Goal: Task Accomplishment & Management: Manage account settings

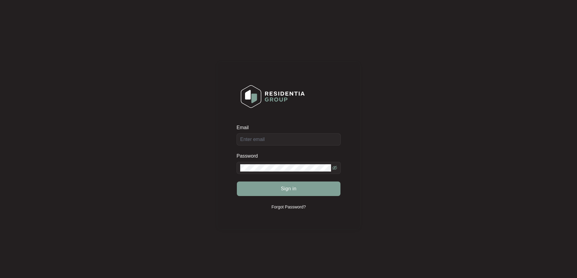
click at [279, 134] on div "Email" at bounding box center [288, 134] width 104 height 21
click at [277, 139] on input "Email" at bounding box center [288, 139] width 104 height 12
type input "[EMAIL_ADDRESS][DOMAIN_NAME]"
click at [286, 187] on span "Sign in" at bounding box center [289, 188] width 16 height 7
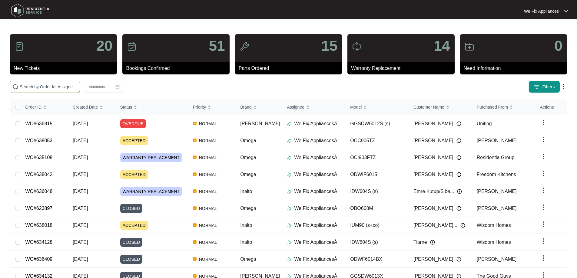
paste input "638042"
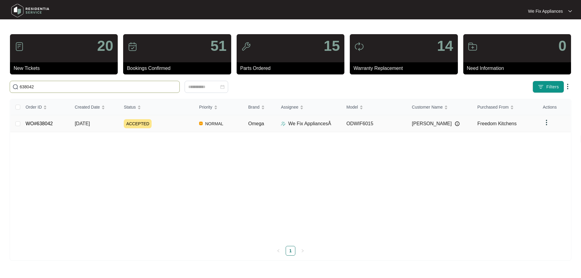
type input "638042"
click at [38, 125] on link "WO#638042" at bounding box center [39, 123] width 27 height 5
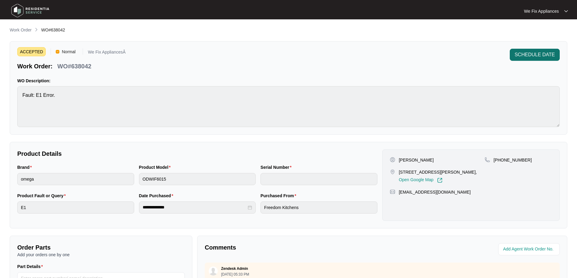
click at [519, 58] on span "SCHEDULE DATE" at bounding box center [534, 54] width 40 height 7
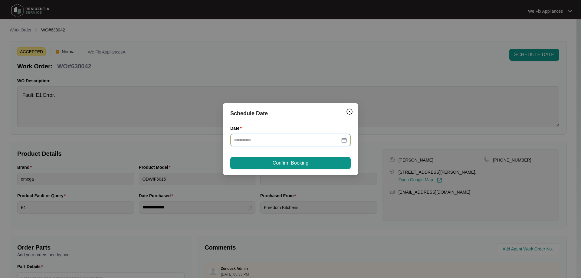
click at [257, 138] on input "Date" at bounding box center [287, 140] width 106 height 7
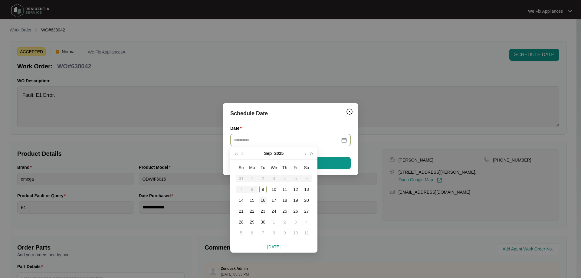
click at [264, 200] on div "16" at bounding box center [262, 200] width 7 height 7
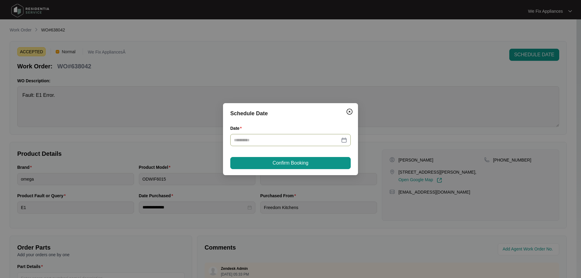
type input "**********"
click at [286, 163] on span "Confirm Booking" at bounding box center [291, 163] width 36 height 7
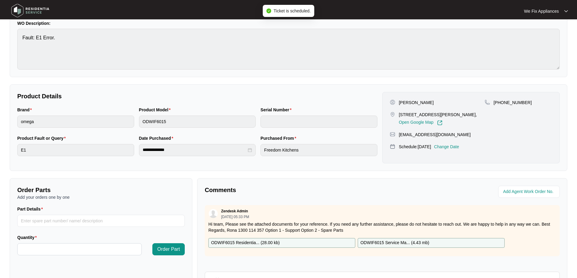
scroll to position [121, 0]
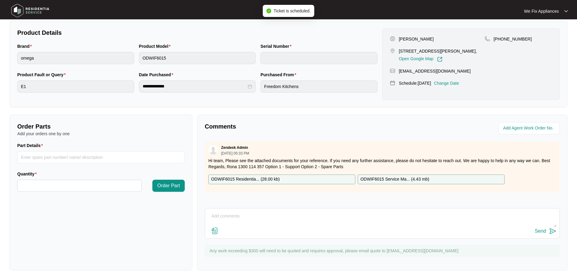
click at [249, 214] on textarea at bounding box center [382, 220] width 348 height 16
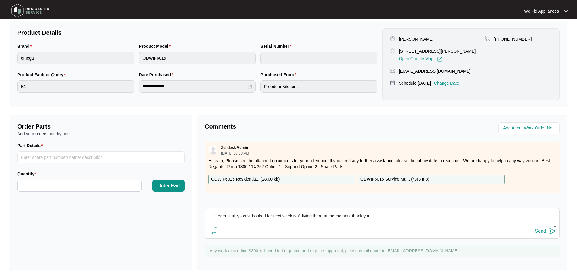
type textarea "Hi team, just fyi- cust booked for next week isn't living there at the moment t…"
click at [538, 228] on button "Send" at bounding box center [545, 231] width 21 height 8
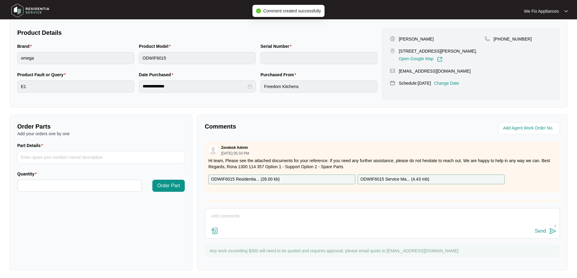
click at [28, 12] on img at bounding box center [30, 11] width 42 height 18
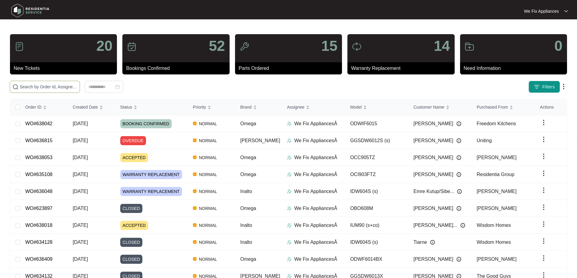
paste input "637973"
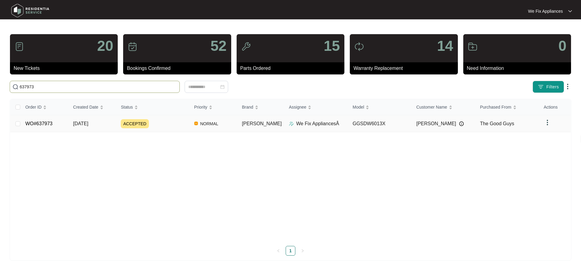
type input "637973"
click at [42, 125] on link "WO#637973" at bounding box center [38, 123] width 27 height 5
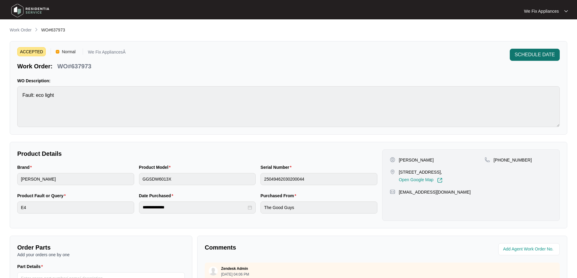
click at [540, 53] on span "SCHEDULE DATE" at bounding box center [534, 54] width 40 height 7
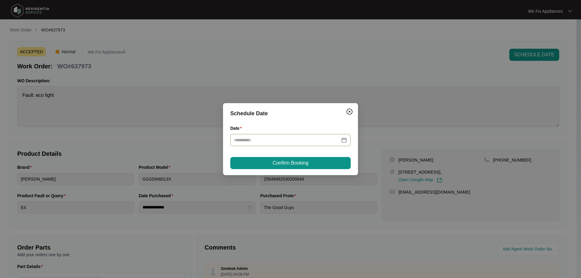
click at [288, 141] on input "Date" at bounding box center [287, 140] width 106 height 7
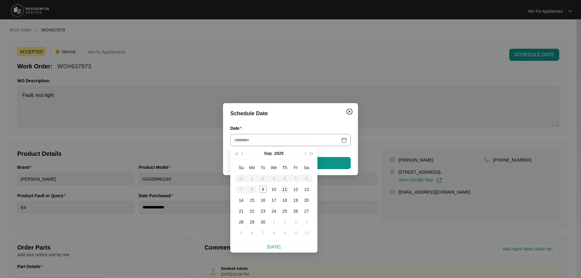
type input "**********"
click at [285, 188] on div "11" at bounding box center [284, 189] width 7 height 7
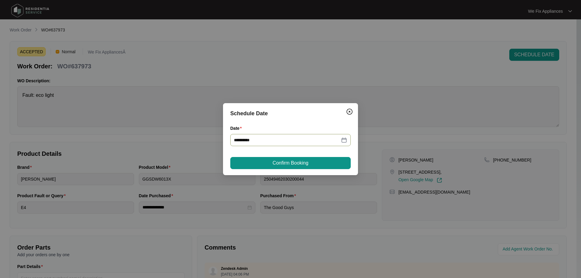
click at [289, 164] on span "Confirm Booking" at bounding box center [291, 163] width 36 height 7
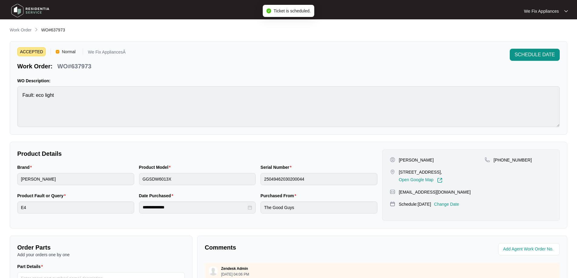
click at [31, 11] on img at bounding box center [30, 11] width 42 height 18
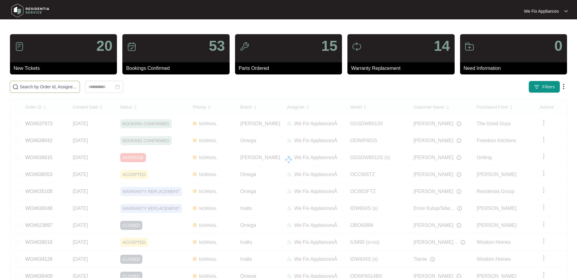
paste input "637628"
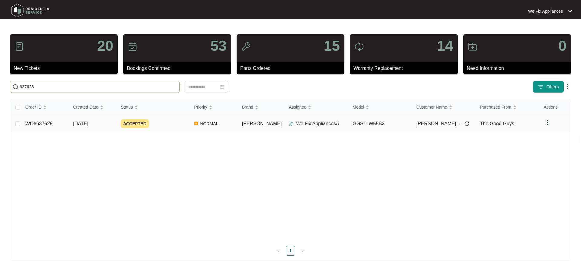
type input "637628"
click at [45, 123] on link "WO#637628" at bounding box center [38, 123] width 27 height 5
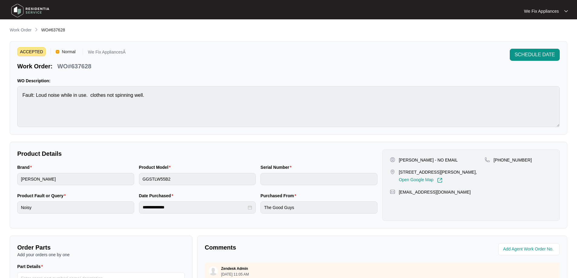
click at [137, 183] on div "Product Model GGSTLW55B2" at bounding box center [198, 178] width 122 height 28
click at [35, 14] on img at bounding box center [30, 11] width 42 height 18
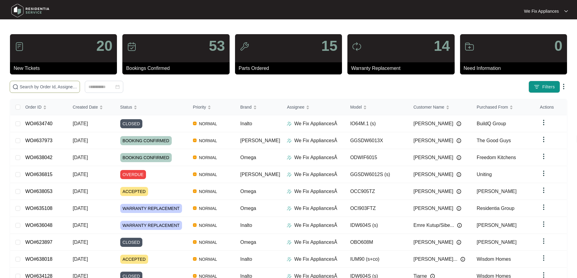
paste input "637863"
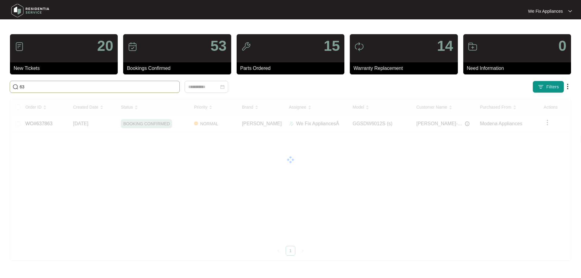
type input "6"
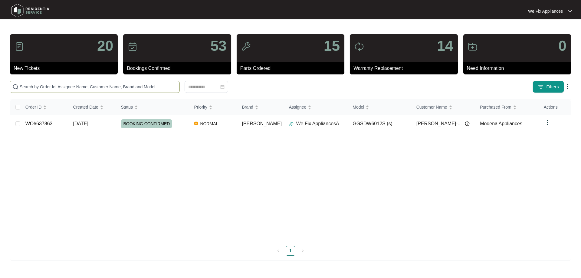
paste input "637628"
type input "637628"
click at [44, 122] on link "WO#637628" at bounding box center [38, 123] width 27 height 5
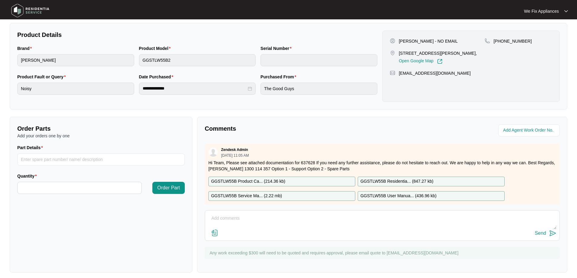
scroll to position [121, 0]
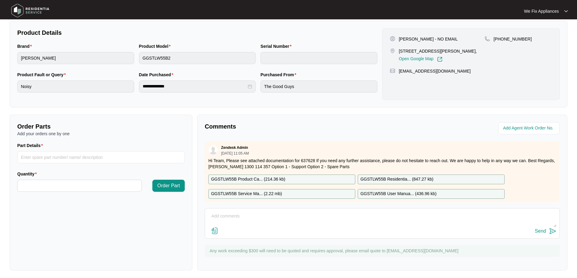
click at [221, 215] on textarea at bounding box center [382, 220] width 348 height 16
type textarea "Hi guys, called customer to book for [DATE] she said no she is giving it away a…"
click at [536, 232] on div "Send" at bounding box center [540, 231] width 11 height 5
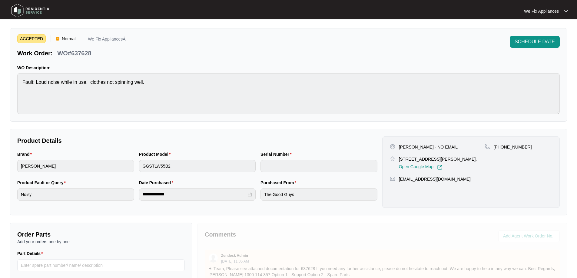
scroll to position [0, 0]
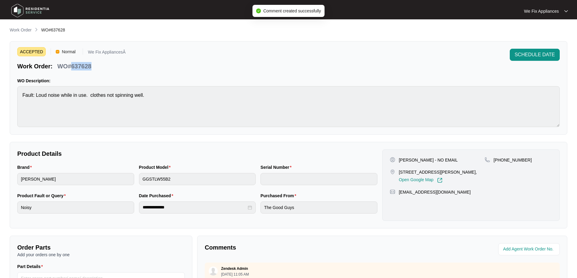
drag, startPoint x: 93, startPoint y: 66, endPoint x: 71, endPoint y: 67, distance: 21.5
click at [71, 67] on div "WO#637628" at bounding box center [74, 65] width 39 height 11
copy p "637628"
